Goal: Find specific page/section: Find specific page/section

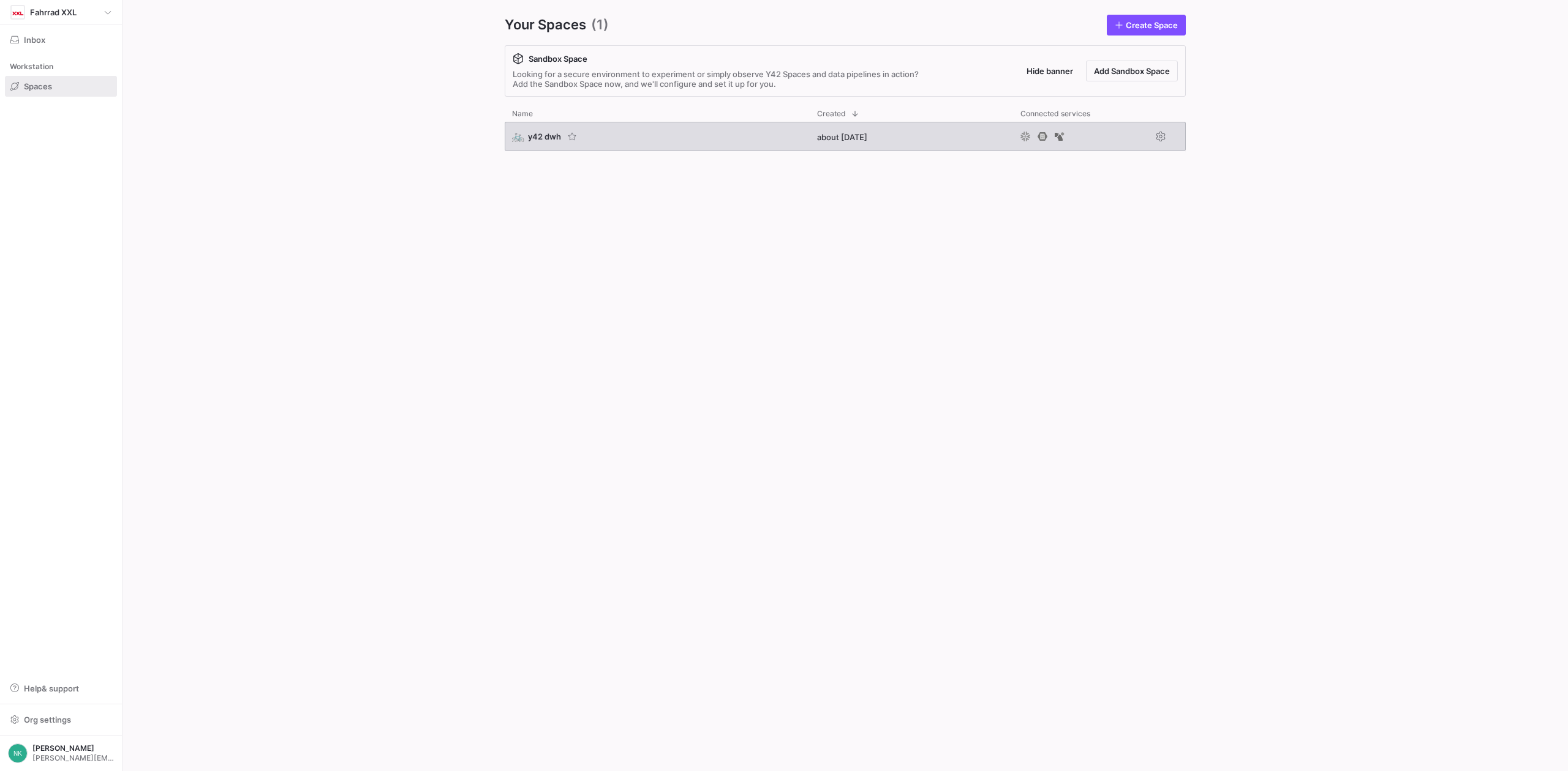
click at [542, 135] on span "y42 dwh" at bounding box center [544, 136] width 33 height 10
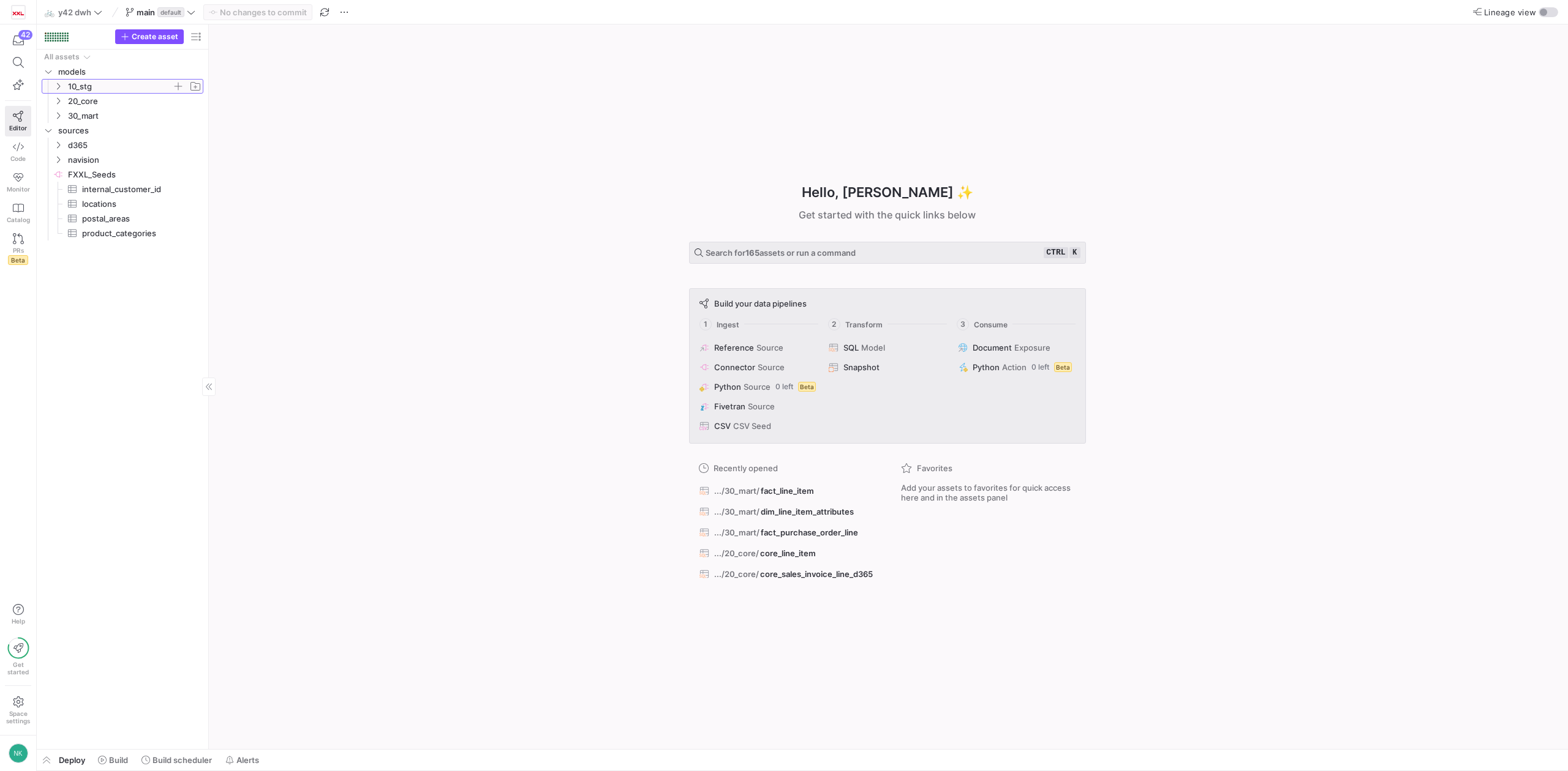
click at [56, 89] on icon "Press SPACE to select this row." at bounding box center [58, 86] width 9 height 7
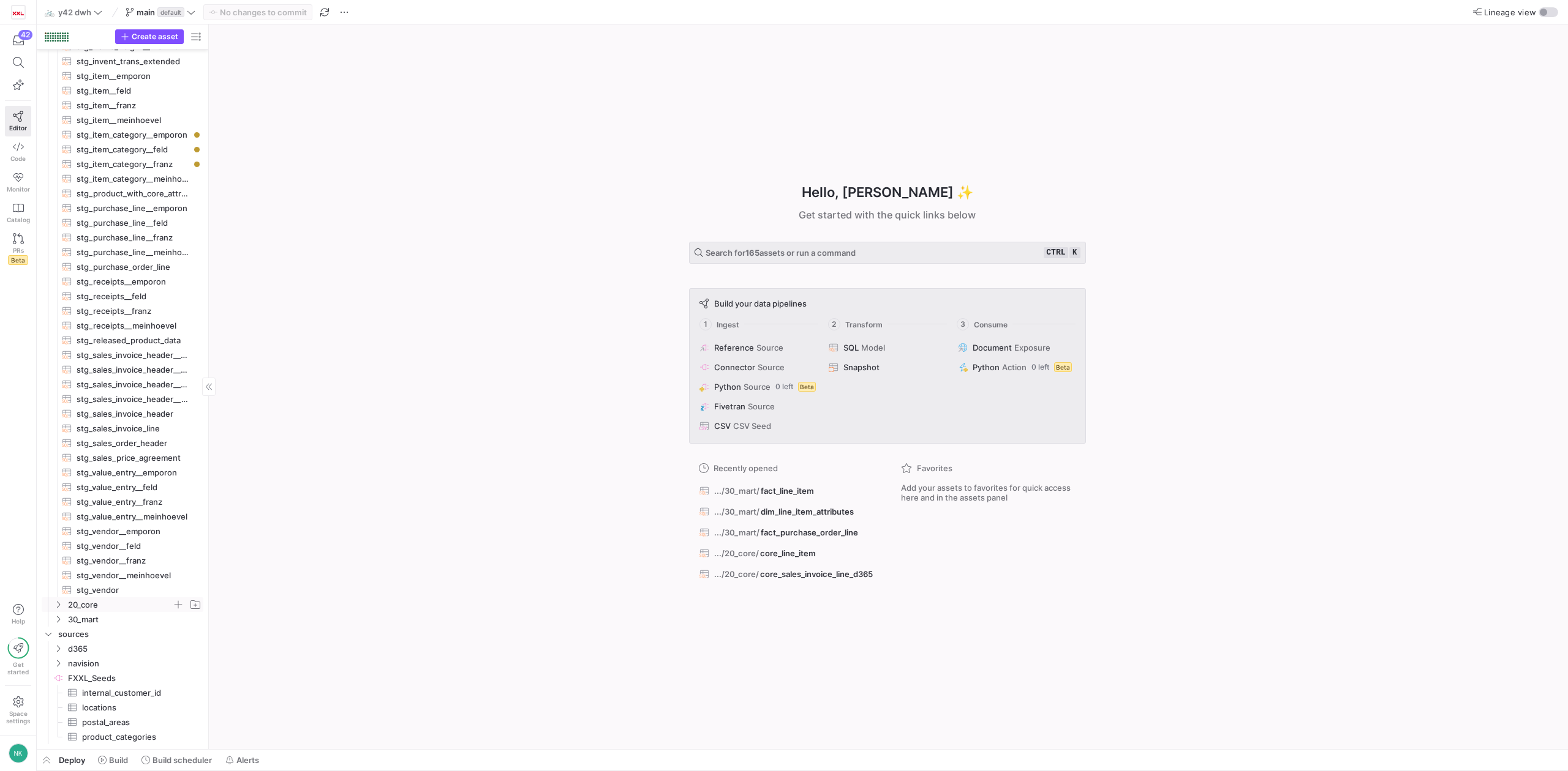
click at [61, 603] on icon "Press SPACE to select this row." at bounding box center [58, 605] width 9 height 7
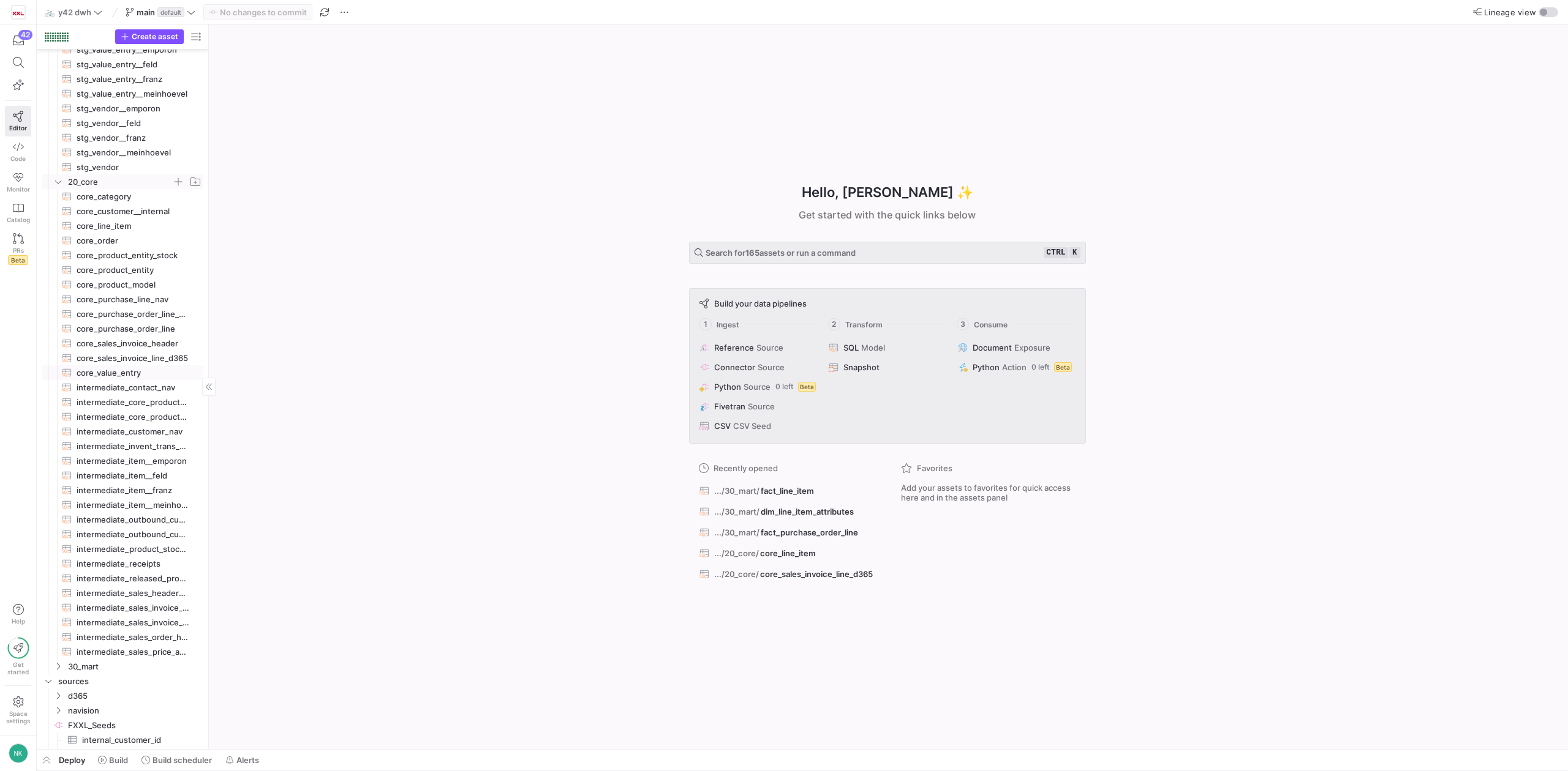
click at [128, 371] on span "core_value_entry​​​​​​​​​​" at bounding box center [133, 373] width 113 height 14
